Goal: Task Accomplishment & Management: Manage account settings

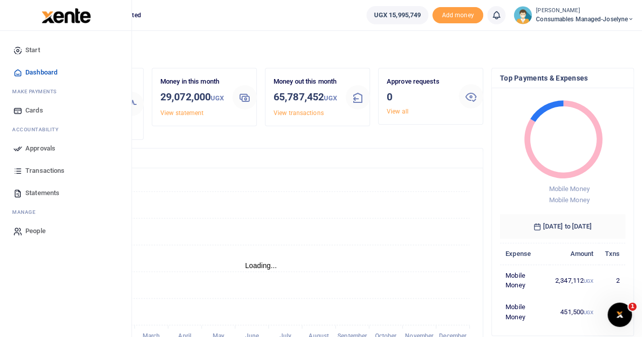
click at [49, 146] on span "Approvals" at bounding box center [40, 149] width 30 height 10
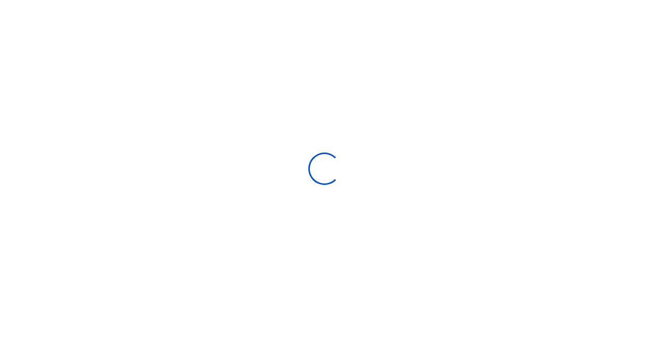
click at [49, 146] on div at bounding box center [324, 168] width 649 height 337
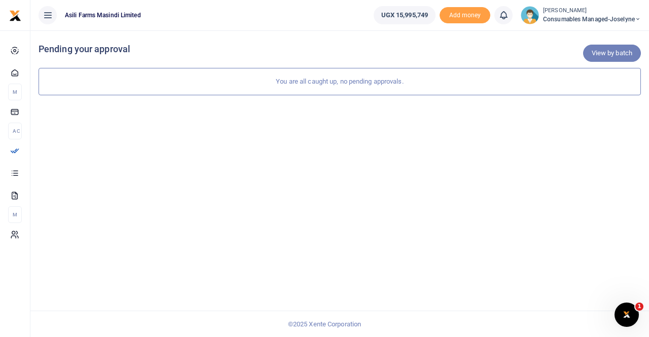
click at [619, 53] on link "View by batch" at bounding box center [612, 53] width 58 height 17
click at [619, 53] on link "View by category" at bounding box center [607, 53] width 67 height 17
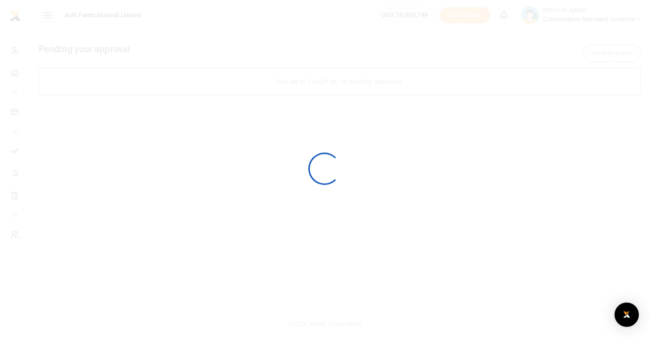
click at [49, 144] on div at bounding box center [324, 168] width 649 height 337
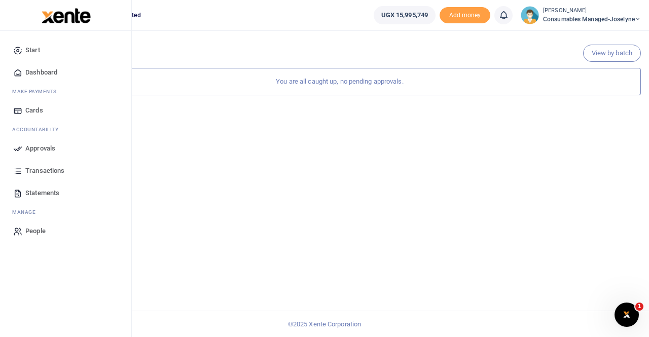
click at [50, 174] on span "Transactions" at bounding box center [44, 171] width 39 height 10
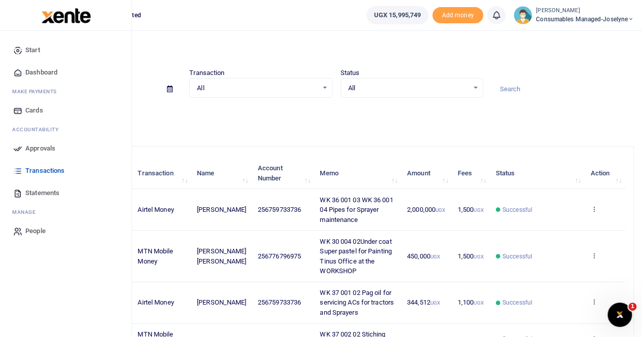
click at [38, 147] on span "Approvals" at bounding box center [40, 149] width 30 height 10
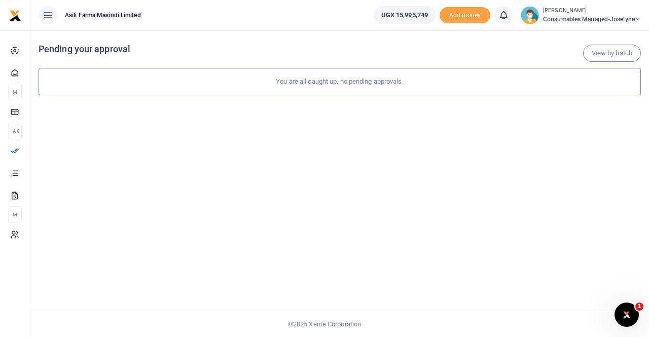
click at [309, 76] on div "You are all caught up, no pending approvals." at bounding box center [340, 81] width 603 height 27
click at [302, 83] on div "You are all caught up, no pending approvals." at bounding box center [340, 81] width 603 height 27
click at [603, 53] on link "View by batch" at bounding box center [612, 53] width 58 height 17
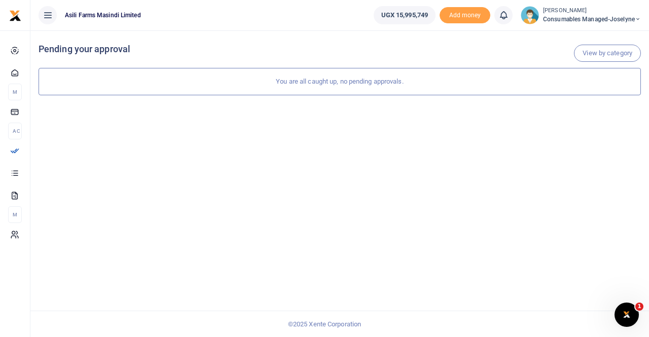
click at [603, 53] on link "View by category" at bounding box center [607, 53] width 67 height 17
click at [603, 53] on link "View by batch" at bounding box center [612, 53] width 58 height 17
click at [603, 53] on link "View by category" at bounding box center [607, 53] width 67 height 17
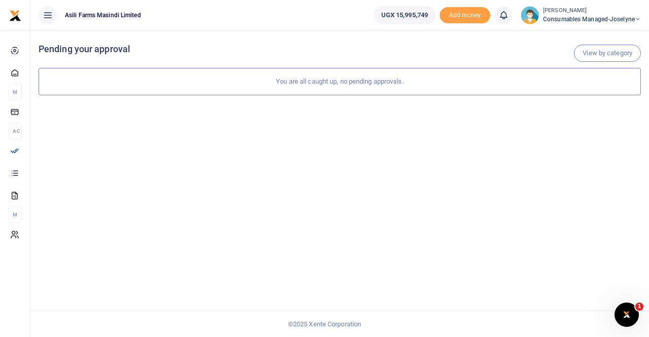
click at [603, 53] on link "View by category" at bounding box center [607, 53] width 67 height 17
click at [623, 45] on link "View by batch" at bounding box center [612, 53] width 58 height 17
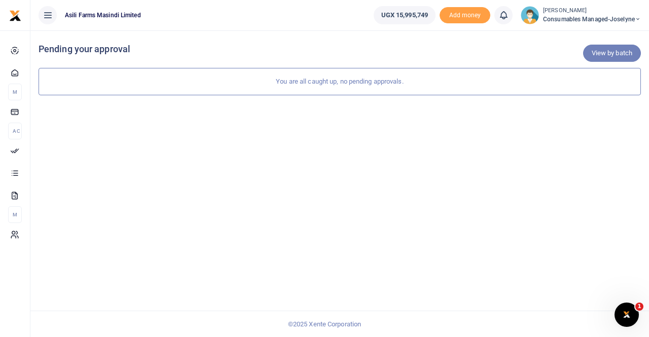
click at [623, 45] on link "View by batch" at bounding box center [612, 53] width 58 height 17
click at [606, 53] on link "View by batch" at bounding box center [612, 53] width 58 height 17
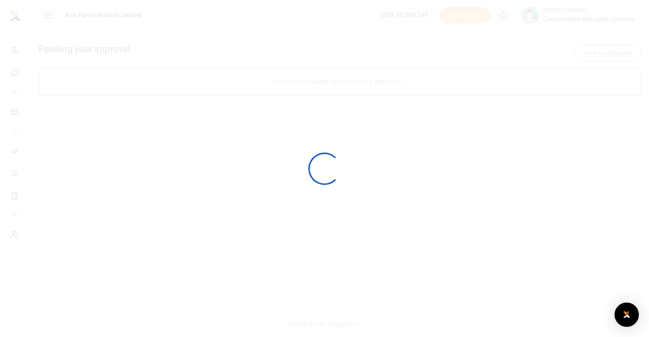
drag, startPoint x: 0, startPoint y: 0, endPoint x: 606, endPoint y: 53, distance: 608.1
click at [606, 53] on div at bounding box center [324, 168] width 649 height 337
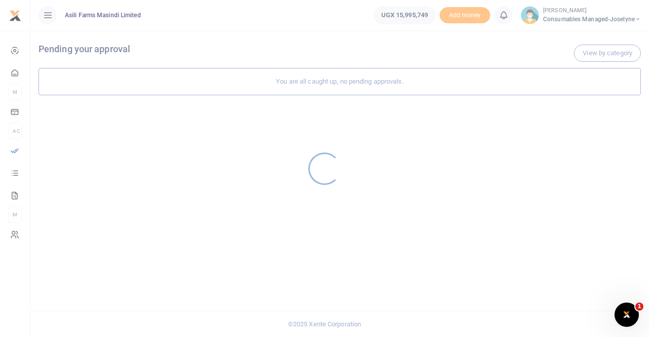
click at [606, 53] on div at bounding box center [324, 168] width 649 height 337
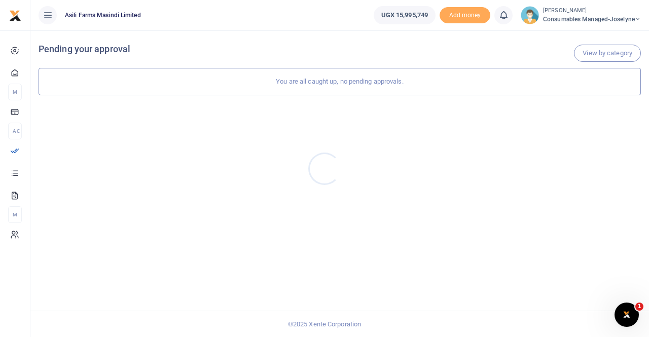
click at [606, 53] on div at bounding box center [324, 168] width 649 height 337
click at [608, 51] on link "View by category" at bounding box center [607, 53] width 67 height 17
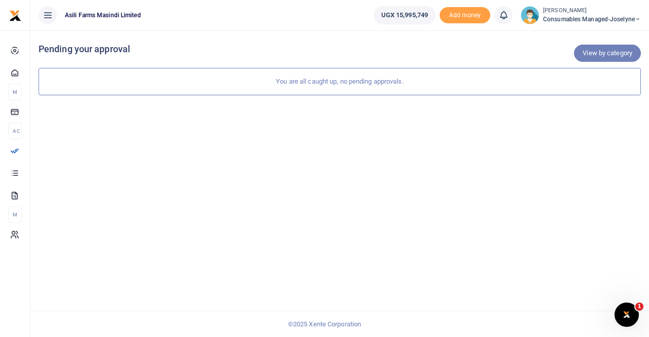
click at [608, 51] on link "View by category" at bounding box center [607, 53] width 67 height 17
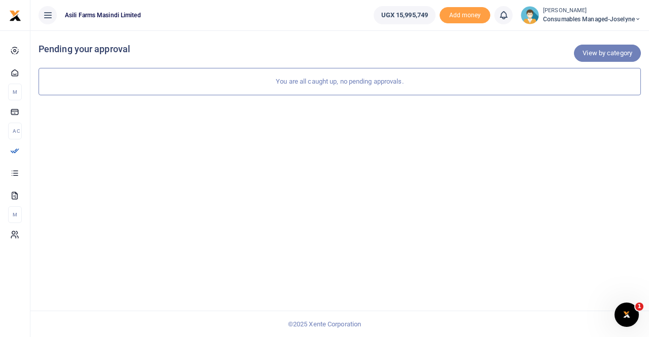
click at [608, 51] on link "View by category" at bounding box center [607, 53] width 67 height 17
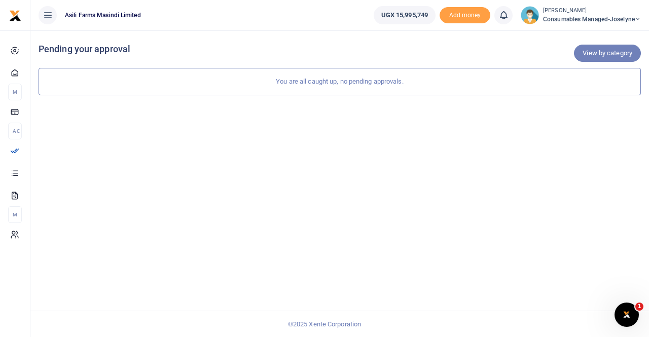
click at [608, 51] on link "View by category" at bounding box center [607, 53] width 67 height 17
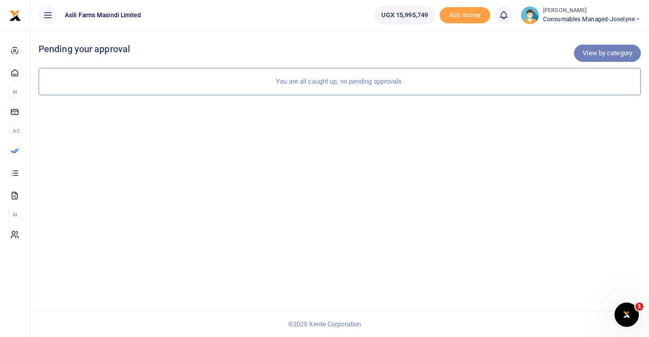
click at [608, 51] on link "View by category" at bounding box center [607, 53] width 67 height 17
click at [596, 15] on span "Consumables managed-Joselyne" at bounding box center [592, 19] width 98 height 9
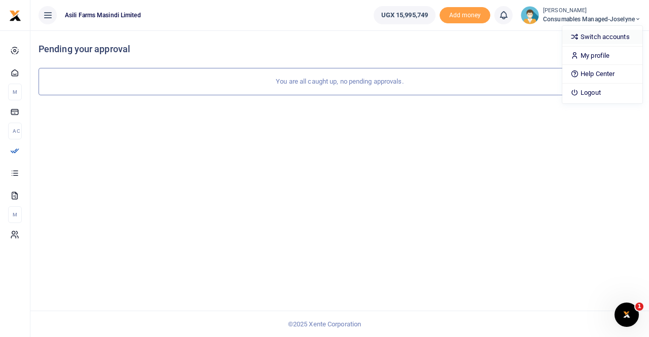
click at [598, 35] on link "Switch accounts" at bounding box center [603, 37] width 80 height 14
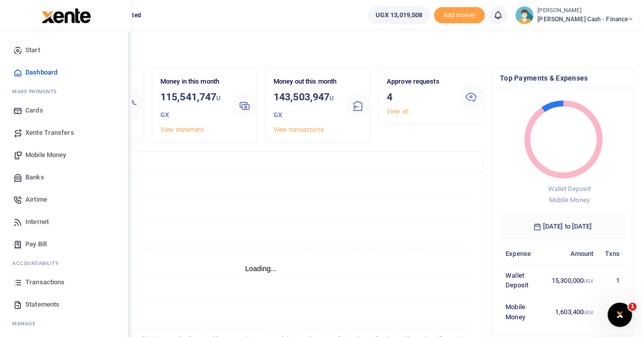
scroll to position [8, 8]
click at [45, 277] on link "Transactions" at bounding box center [65, 282] width 115 height 22
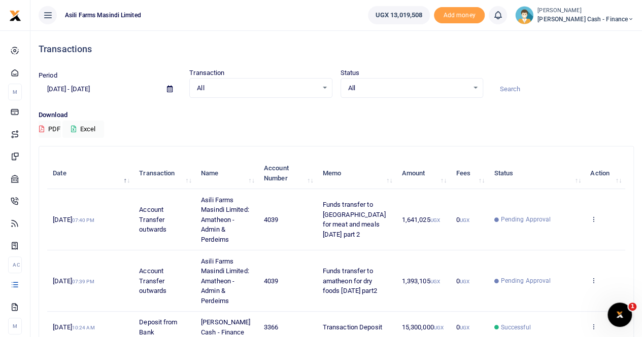
click at [594, 11] on small "[PERSON_NAME]" at bounding box center [585, 11] width 96 height 9
click at [592, 35] on link "Switch accounts" at bounding box center [561, 37] width 80 height 14
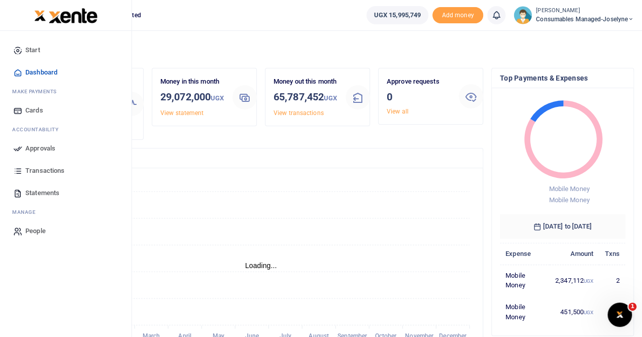
scroll to position [8, 8]
click at [38, 148] on span "Approvals" at bounding box center [40, 149] width 30 height 10
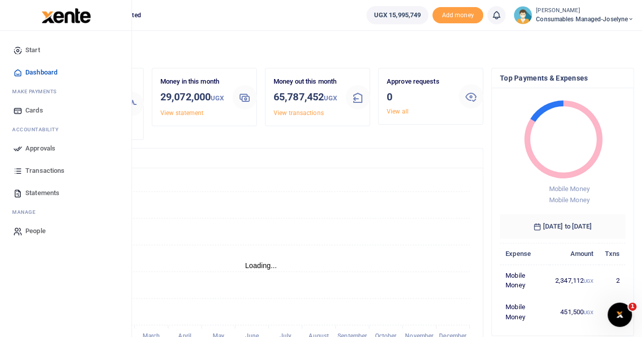
click at [37, 148] on span "Approvals" at bounding box center [40, 149] width 30 height 10
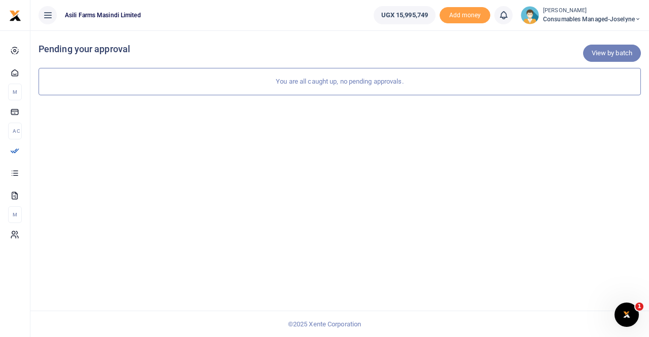
click at [611, 48] on link "View by batch" at bounding box center [612, 53] width 58 height 17
